Goal: Task Accomplishment & Management: Manage account settings

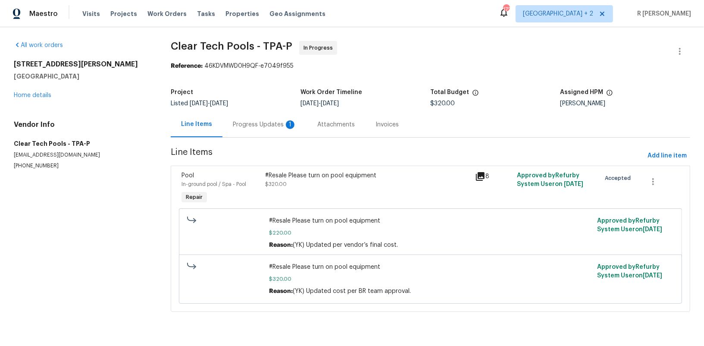
click at [272, 116] on div "Progress Updates 1" at bounding box center [264, 124] width 84 height 25
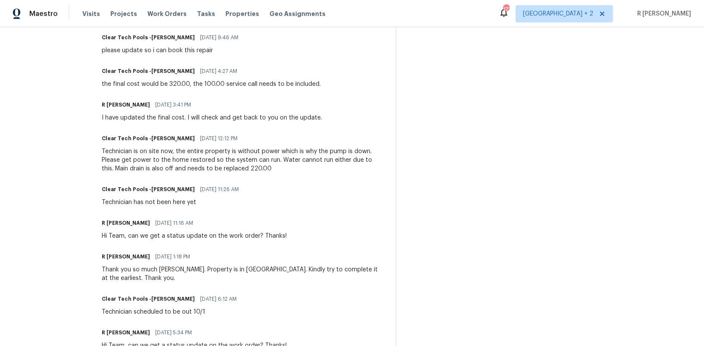
scroll to position [486, 0]
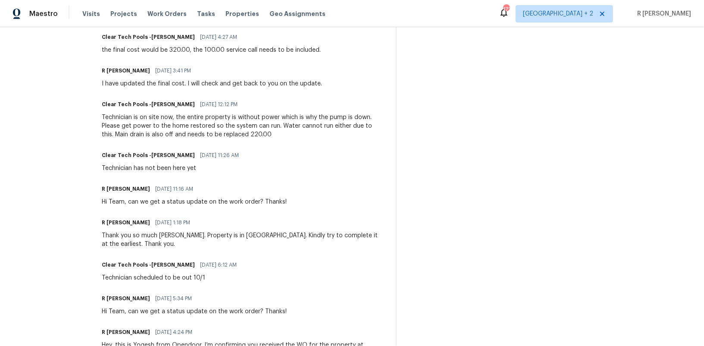
click at [199, 195] on div "R Yogesh Kannan 10/01/2025 11:16 AM Hi Team, can we get a status update on the …" at bounding box center [194, 194] width 185 height 23
click at [194, 207] on div "Trade Partner Updates Clear Tech Pools -Ashley 10/07/2025 9:04 AM Response Requ…" at bounding box center [244, 113] width 284 height 613
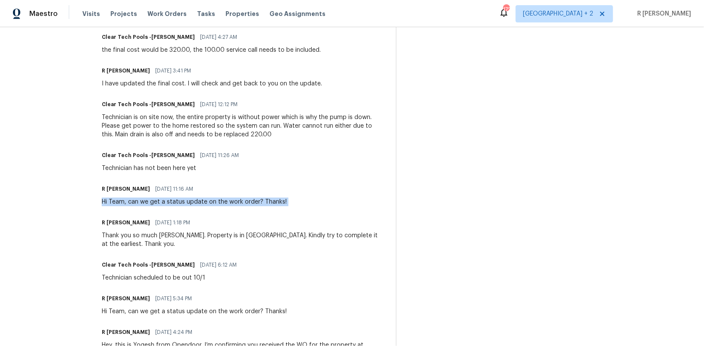
click at [194, 207] on div "Trade Partner Updates Clear Tech Pools -Ashley 10/07/2025 9:04 AM Response Requ…" at bounding box center [244, 113] width 284 height 613
copy div "Hi Team, can we get a status update on the work order? Thanks!"
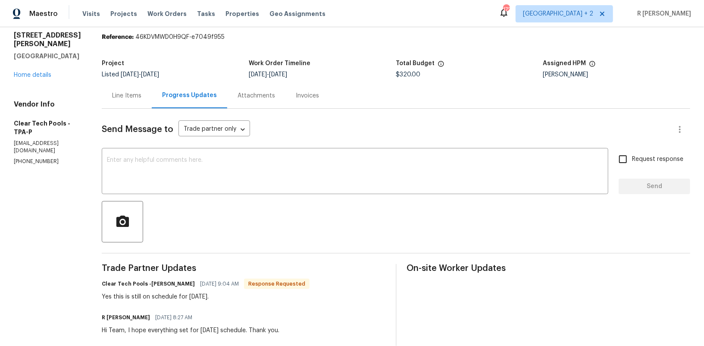
scroll to position [0, 0]
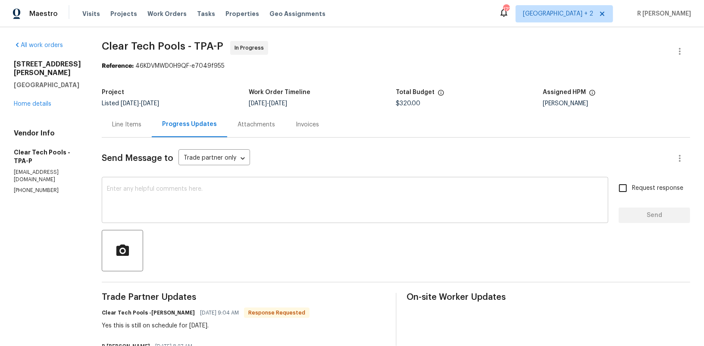
click at [279, 199] on textarea at bounding box center [355, 201] width 496 height 30
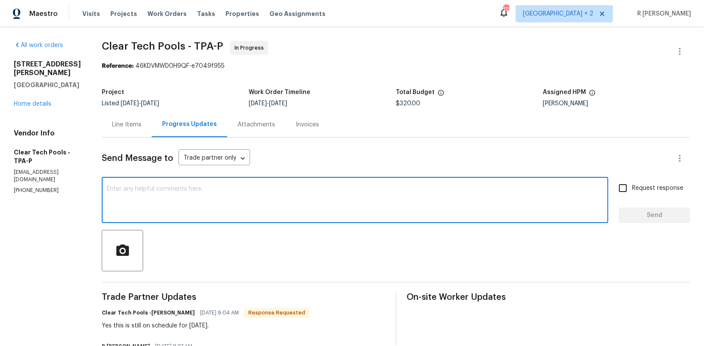
paste textarea "Hi Team, can we get a status update on the work order? Thanks!"
type textarea "Hi Team, can we get a status update on the work order? Thanks!"
click at [644, 216] on span "Send" at bounding box center [654, 215] width 58 height 11
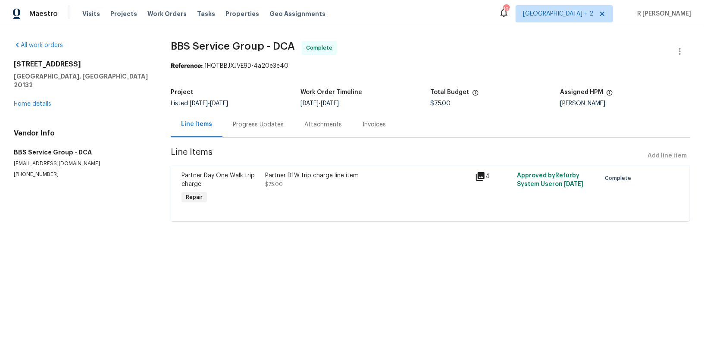
click at [244, 133] on div "Progress Updates" at bounding box center [258, 124] width 72 height 25
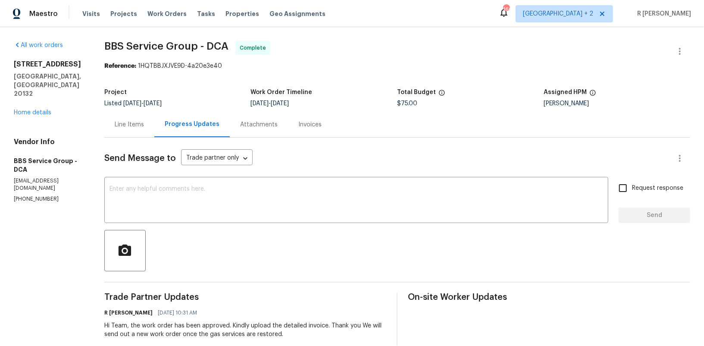
click at [129, 129] on div "Line Items" at bounding box center [129, 124] width 50 height 25
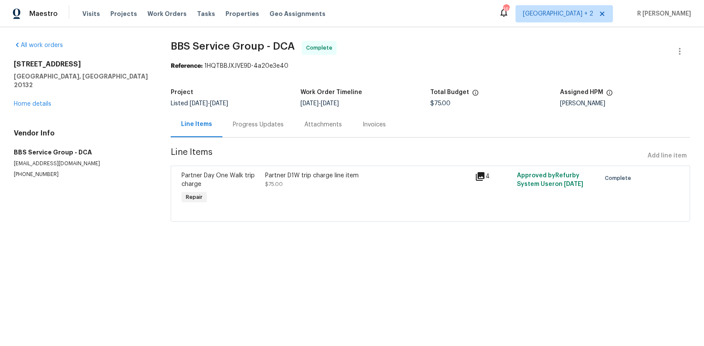
click at [260, 188] on div "Partner Day One Walk trip charge Repair" at bounding box center [221, 189] width 84 height 40
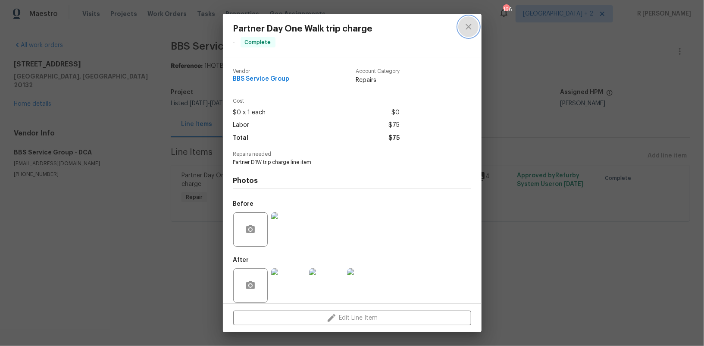
click at [469, 30] on icon "close" at bounding box center [468, 27] width 10 height 10
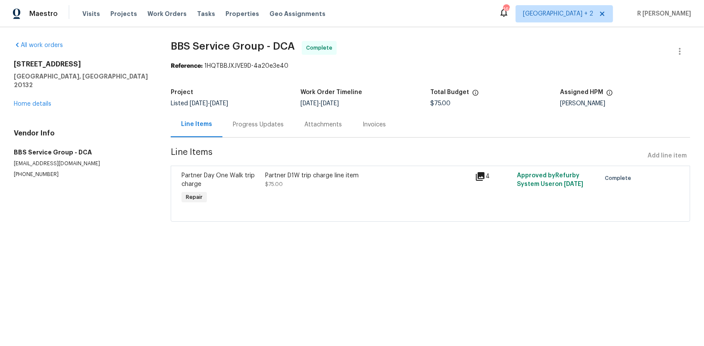
click at [38, 100] on div "All work orders [STREET_ADDRESS] Home details Vendor Info BBS Service Group - D…" at bounding box center [82, 109] width 136 height 137
click at [38, 98] on div "[STREET_ADDRESS] Home details" at bounding box center [82, 84] width 136 height 48
click at [37, 101] on link "Home details" at bounding box center [33, 104] width 38 height 6
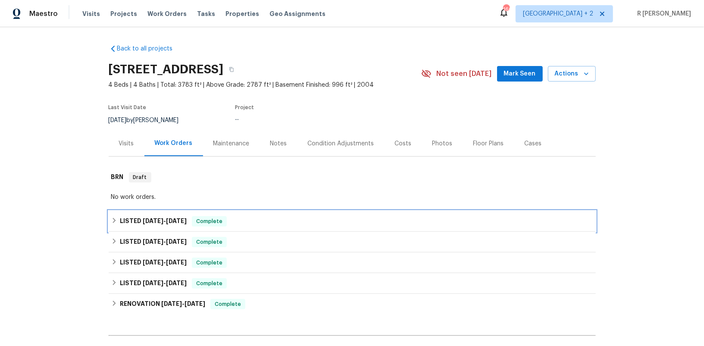
click at [174, 215] on div "LISTED [DATE] - [DATE] Complete" at bounding box center [352, 221] width 487 height 21
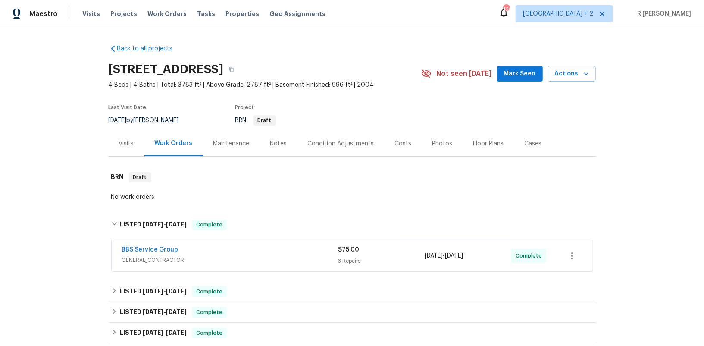
drag, startPoint x: 186, startPoint y: 251, endPoint x: 4, endPoint y: 254, distance: 181.9
click at [4, 254] on div "Back to all projects [STREET_ADDRESS] 4 Beds | 4 Baths | Total: 3783 ft² | Abov…" at bounding box center [352, 186] width 704 height 319
drag, startPoint x: 187, startPoint y: 250, endPoint x: 81, endPoint y: 250, distance: 105.2
click at [81, 250] on div "Back to all projects [STREET_ADDRESS] 4 Beds | 4 Baths | Total: 3783 ft² | Abov…" at bounding box center [352, 186] width 704 height 319
copy link "BBS Service Group"
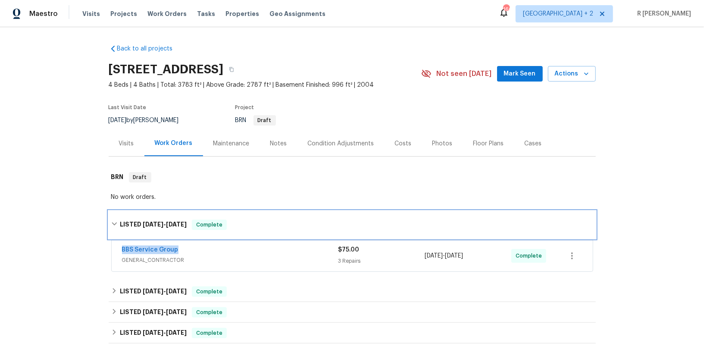
click at [192, 234] on div "LISTED [DATE] - [DATE] Complete" at bounding box center [352, 225] width 487 height 28
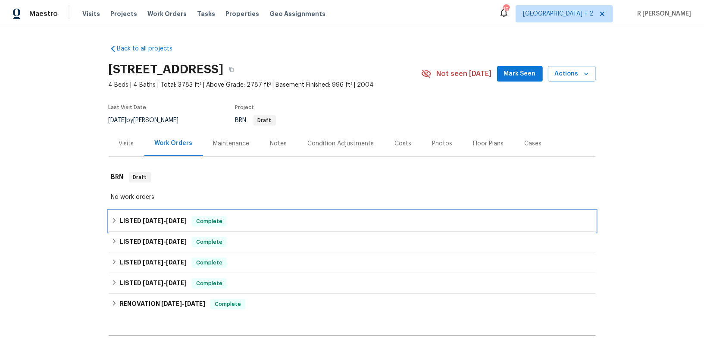
click at [159, 219] on span "[DATE]" at bounding box center [153, 221] width 21 height 6
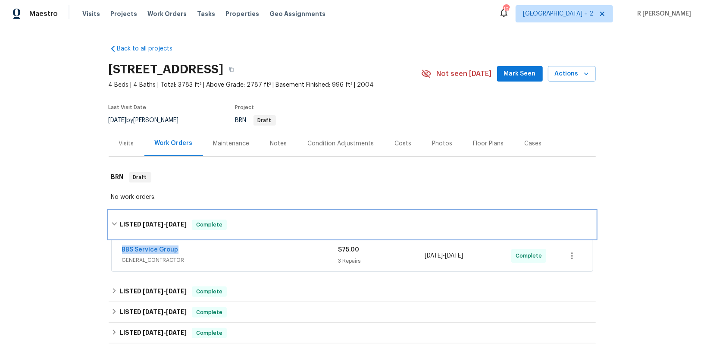
copy link "BBS Service Group"
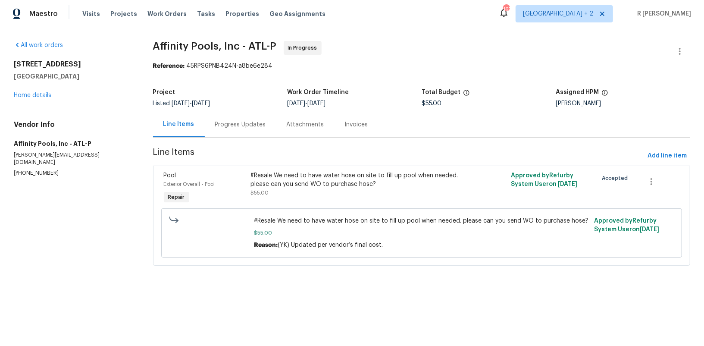
click at [267, 106] on div "Project Listed 10/1/2025 - 10/6/2025 Work Order Timeline 10/1/2025 - 10/6/2025 …" at bounding box center [422, 98] width 538 height 28
click at [264, 110] on div "Project Listed 10/1/2025 - 10/6/2025 Work Order Timeline 10/1/2025 - 10/6/2025 …" at bounding box center [422, 98] width 538 height 28
click at [230, 134] on div "Progress Updates" at bounding box center [241, 124] width 72 height 25
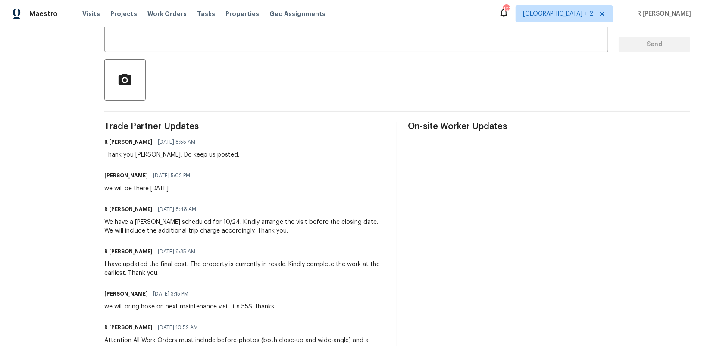
scroll to position [138, 0]
